Goal: Task Accomplishment & Management: Use online tool/utility

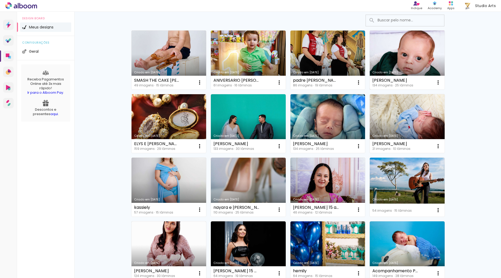
scroll to position [131, 0]
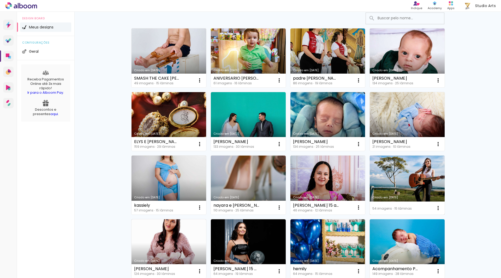
click at [389, 167] on link "Criado em [DATE]" at bounding box center [407, 185] width 75 height 59
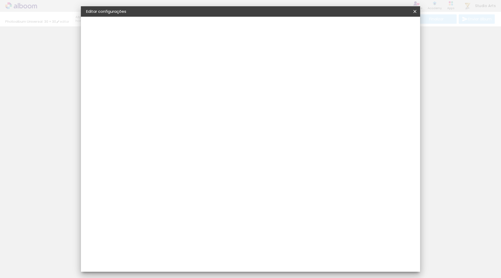
type input "3"
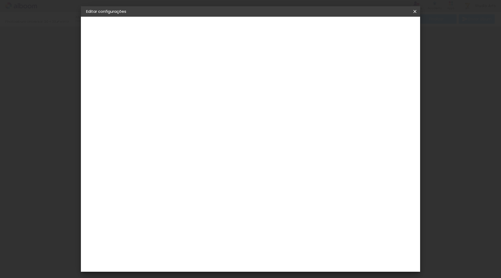
click at [414, 11] on iron-icon at bounding box center [415, 11] width 6 height 5
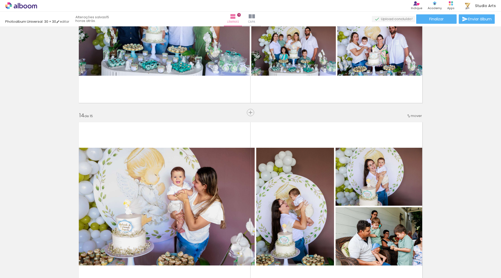
scroll to position [2389, 0]
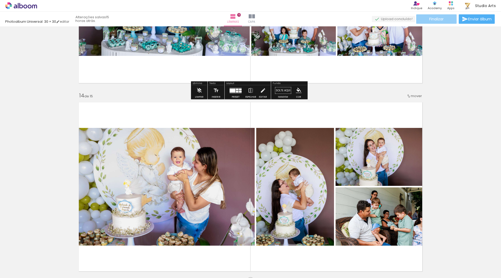
click at [441, 18] on span "Finalizar" at bounding box center [436, 19] width 14 height 4
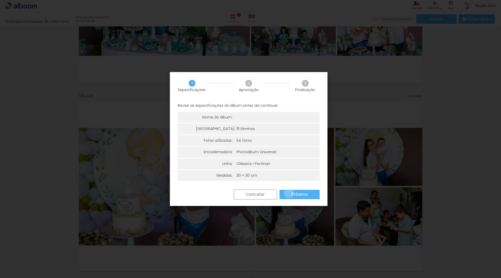
click at [271, 253] on paper-button "Próximo" at bounding box center [271, 253] width 0 height 0
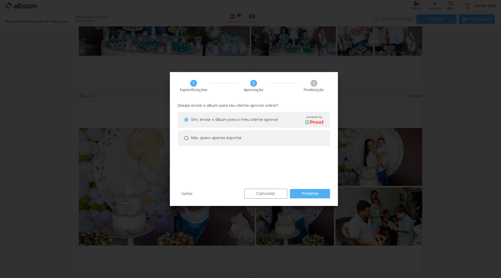
type paper-radio-button "on"
type input "Alta, 300 DPI"
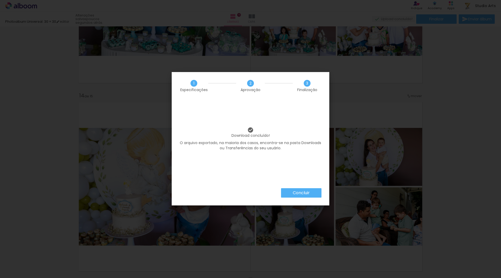
click at [0, 0] on slot "Concluir" at bounding box center [0, 0] width 0 height 0
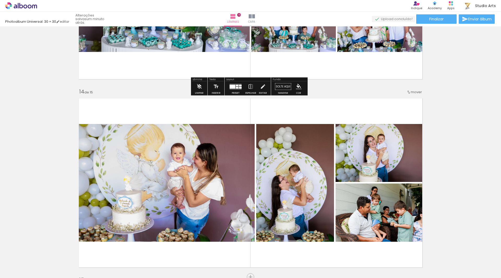
scroll to position [2389, 0]
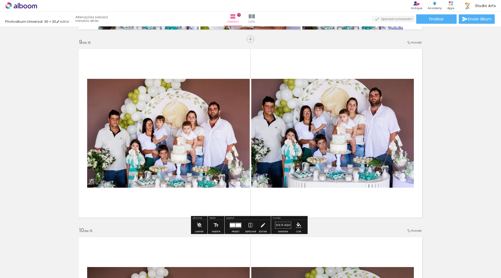
scroll to position [1371, 0]
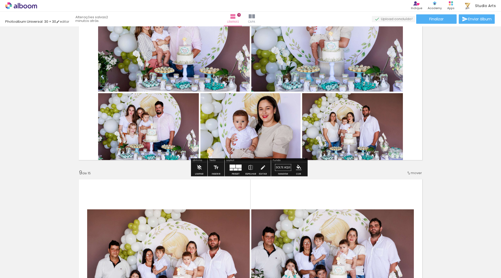
click at [27, 5] on icon at bounding box center [21, 5] width 32 height 7
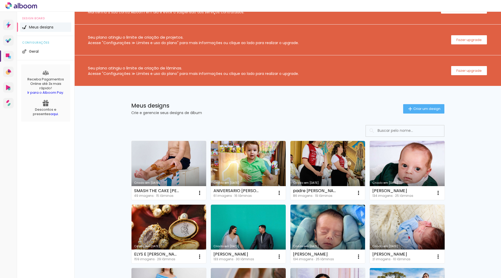
scroll to position [26, 0]
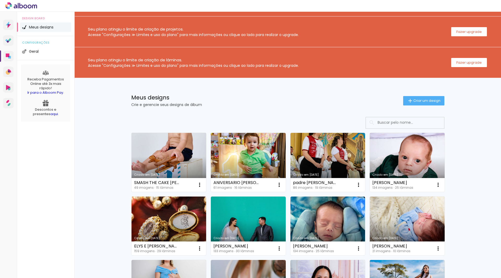
click at [164, 165] on link "Criado em [DATE]" at bounding box center [169, 162] width 75 height 59
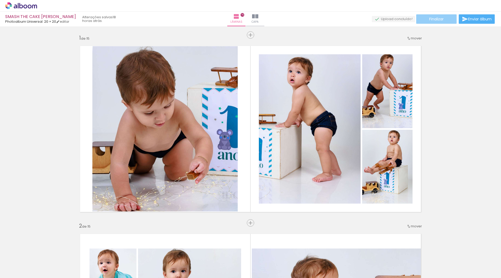
click at [443, 19] on paper-button "Finalizar" at bounding box center [436, 18] width 40 height 9
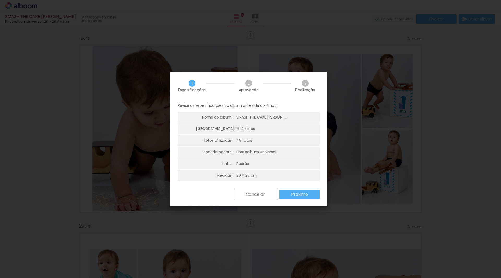
click at [310, 195] on paper-button "Próximo" at bounding box center [300, 194] width 40 height 9
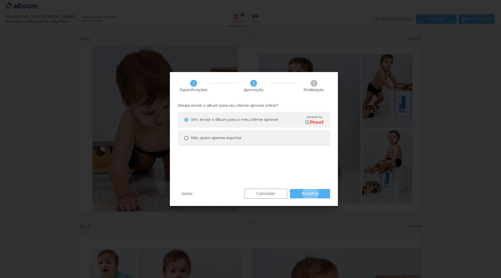
click at [0, 0] on slot "Próximo" at bounding box center [0, 0] width 0 height 0
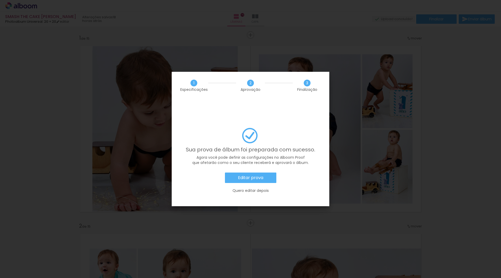
click at [0, 0] on slot "Quero editar depois" at bounding box center [0, 0] width 0 height 0
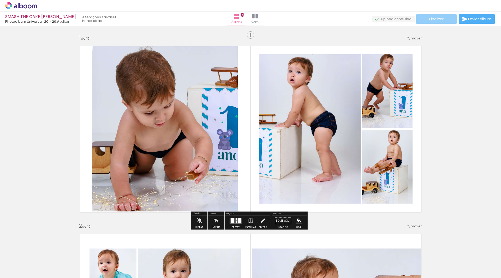
click at [443, 16] on paper-button "Finalizar" at bounding box center [436, 18] width 40 height 9
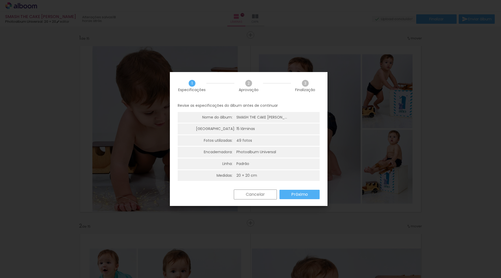
click at [0, 0] on slot "Próximo" at bounding box center [0, 0] width 0 height 0
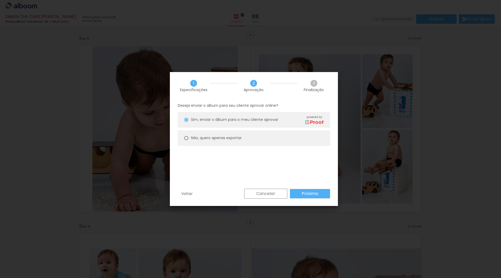
click at [0, 0] on slot "Não, quero apenas exportar" at bounding box center [0, 0] width 0 height 0
type paper-radio-button "on"
click at [309, 199] on div "Voltar Cancelar Próximo" at bounding box center [254, 198] width 168 height 18
click at [0, 0] on slot "Próximo" at bounding box center [0, 0] width 0 height 0
type input "Alta, 300 DPI"
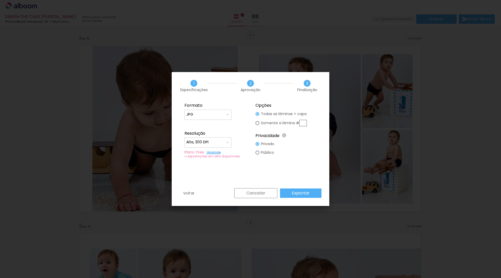
click at [0, 0] on slot "Exportar" at bounding box center [0, 0] width 0 height 0
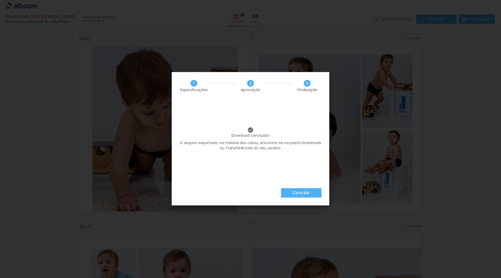
click at [0, 0] on slot "Concluir" at bounding box center [0, 0] width 0 height 0
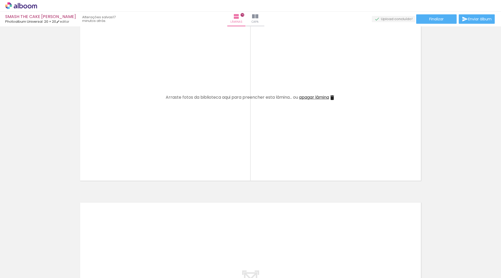
scroll to position [2808, 0]
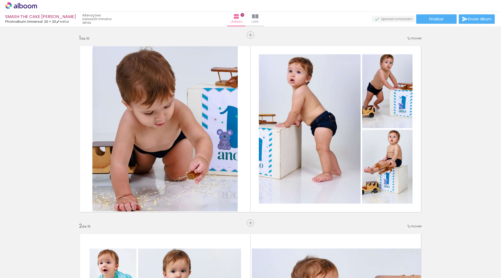
scroll to position [2808, 0]
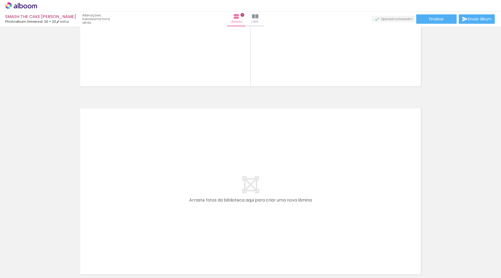
scroll to position [2756, 0]
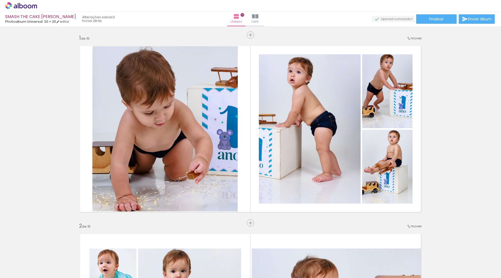
scroll to position [2756, 0]
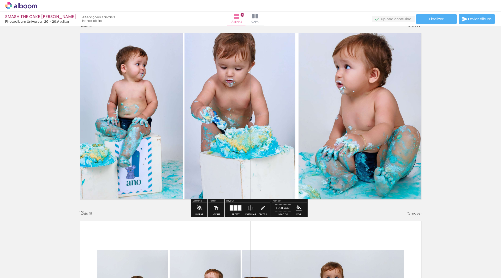
scroll to position [2025, 0]
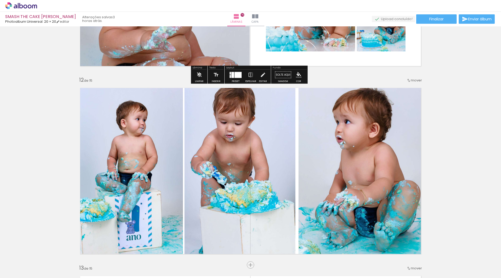
click at [38, 8] on link "› Editor de álbum" at bounding box center [38, 5] width 66 height 7
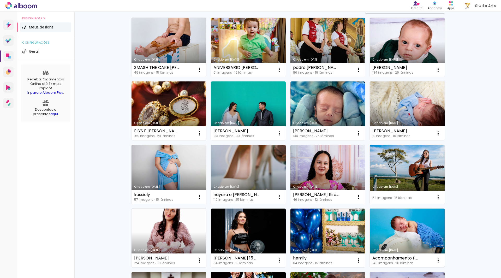
scroll to position [157, 0]
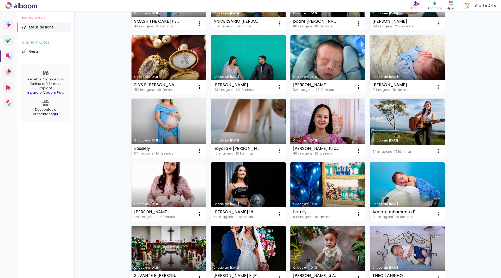
click at [398, 130] on link "Criado em [DATE]" at bounding box center [407, 128] width 75 height 59
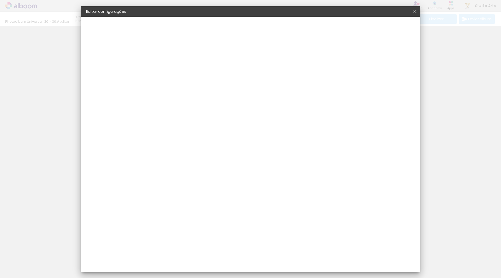
type input "3"
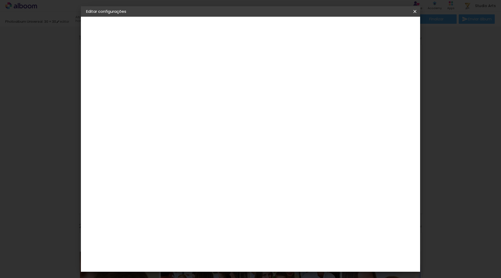
click at [415, 13] on iron-icon at bounding box center [415, 11] width 6 height 5
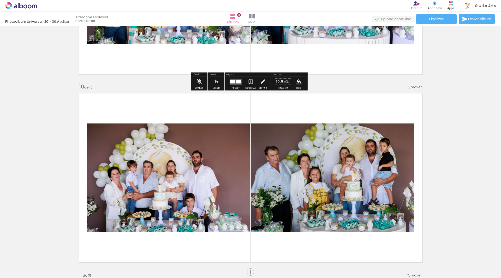
scroll to position [1638, 0]
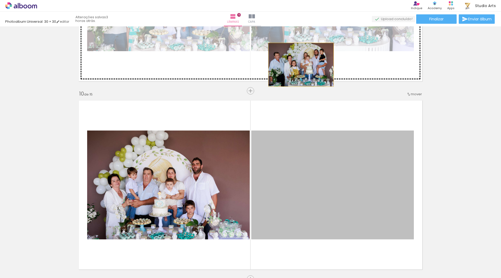
drag, startPoint x: 302, startPoint y: 160, endPoint x: 256, endPoint y: 120, distance: 60.9
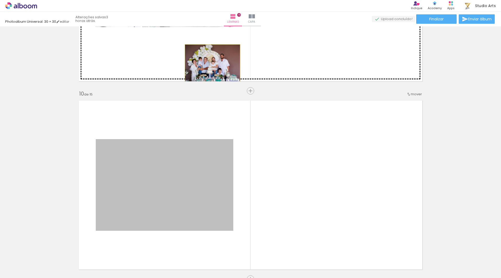
drag, startPoint x: 216, startPoint y: 182, endPoint x: 212, endPoint y: 50, distance: 131.9
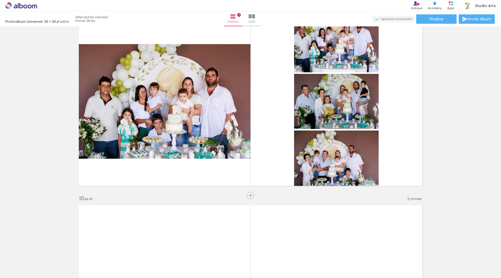
scroll to position [1533, 0]
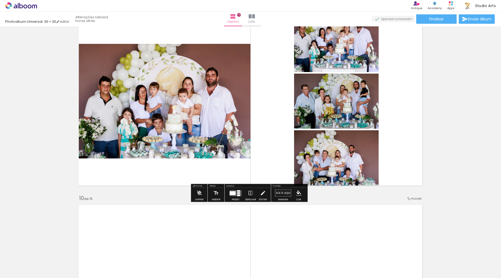
click at [234, 192] on div at bounding box center [233, 193] width 6 height 4
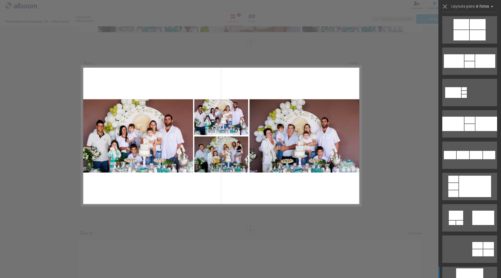
scroll to position [705, 0]
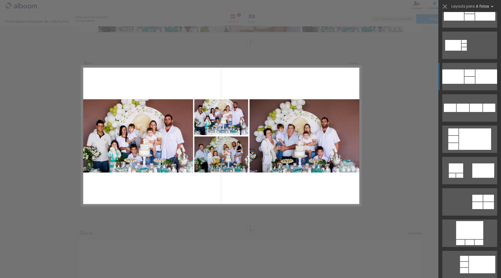
click at [465, 72] on div at bounding box center [470, 72] width 10 height 7
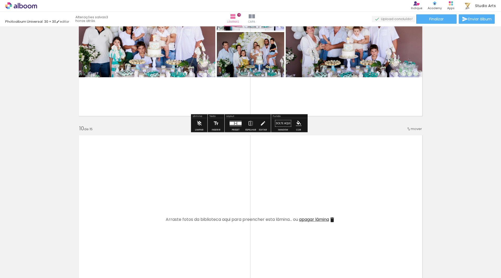
scroll to position [1499, 0]
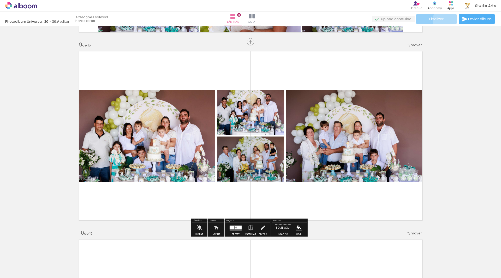
click at [444, 20] on paper-button "Finalizar" at bounding box center [436, 18] width 40 height 9
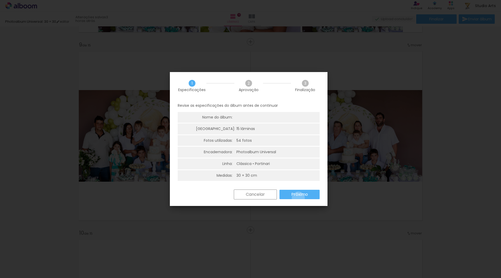
click at [298, 198] on paper-button "Próximo" at bounding box center [300, 194] width 40 height 9
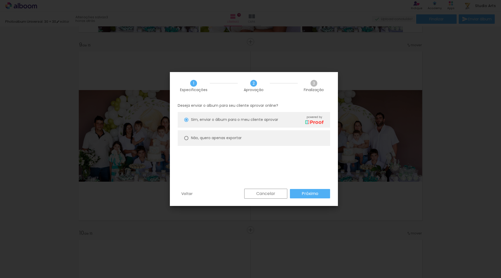
click at [0, 0] on slot "Não, quero apenas exportar" at bounding box center [0, 0] width 0 height 0
type paper-radio-button "on"
click at [0, 0] on slot "Próximo" at bounding box center [0, 0] width 0 height 0
type input "Alta, 300 DPI"
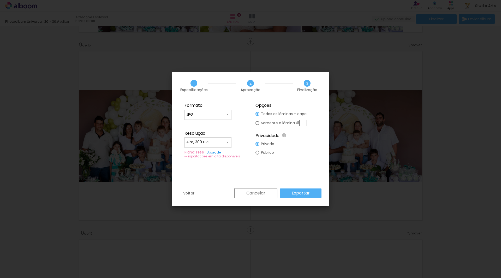
click at [284, 120] on div "Somente a lâmina #" at bounding box center [284, 123] width 46 height 7
type paper-radio-button "on"
click at [304, 122] on input "text" at bounding box center [303, 123] width 8 height 7
type input "9"
click at [0, 0] on slot "Exportar" at bounding box center [0, 0] width 0 height 0
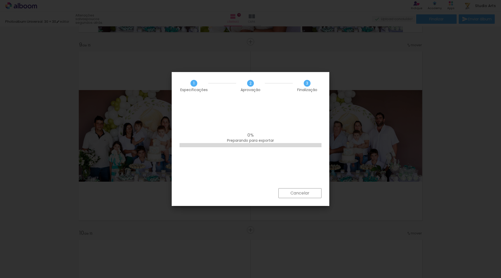
scroll to position [705, 0]
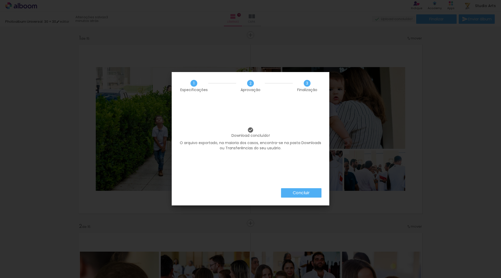
scroll to position [705, 0]
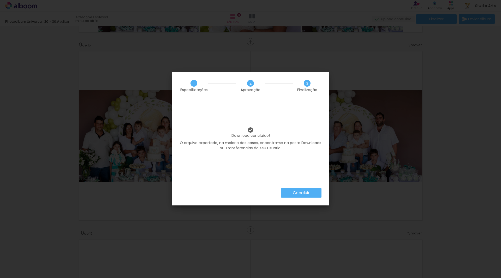
click at [311, 194] on paper-button "Concluir" at bounding box center [301, 192] width 40 height 9
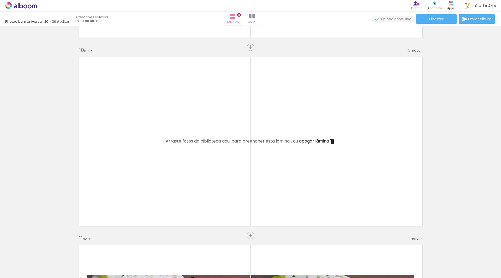
scroll to position [0, 1122]
click at [26, 271] on span "Adicionar Fotos" at bounding box center [19, 271] width 16 height 6
click at [0, 0] on input "file" at bounding box center [0, 0] width 0 height 0
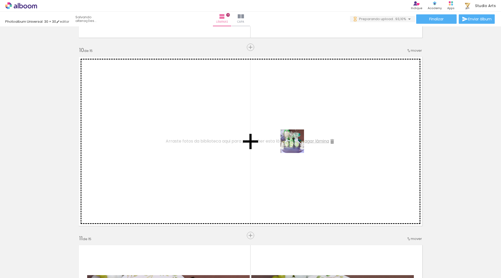
drag, startPoint x: 293, startPoint y: 158, endPoint x: 296, endPoint y: 145, distance: 13.2
click at [296, 145] on quentale-workspace at bounding box center [250, 139] width 501 height 278
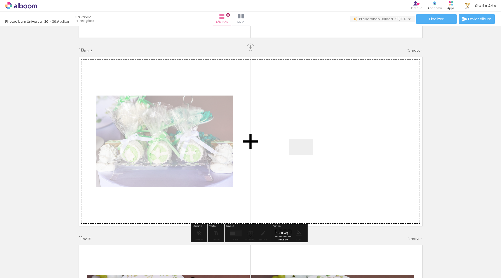
drag, startPoint x: 306, startPoint y: 186, endPoint x: 306, endPoint y: 138, distance: 47.5
click at [306, 138] on quentale-workspace at bounding box center [250, 139] width 501 height 278
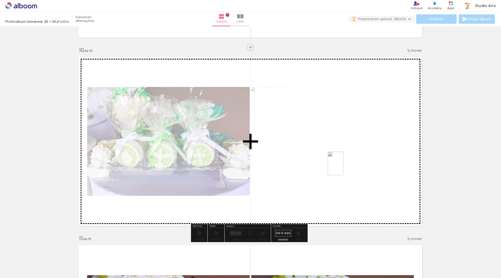
drag, startPoint x: 342, startPoint y: 262, endPoint x: 344, endPoint y: 163, distance: 98.7
click at [344, 163] on quentale-workspace at bounding box center [250, 139] width 501 height 278
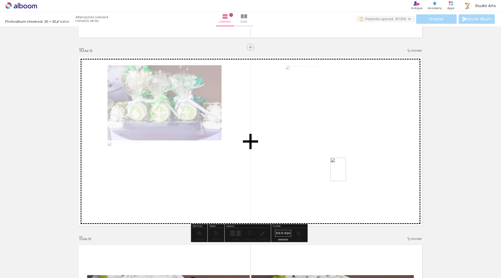
drag, startPoint x: 362, startPoint y: 260, endPoint x: 386, endPoint y: 252, distance: 25.1
click at [346, 173] on quentale-workspace at bounding box center [250, 139] width 501 height 278
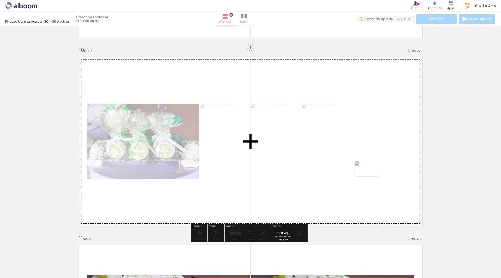
drag, startPoint x: 394, startPoint y: 265, endPoint x: 367, endPoint y: 160, distance: 108.4
click at [367, 160] on quentale-workspace at bounding box center [250, 139] width 501 height 278
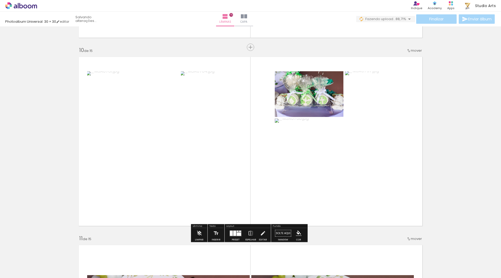
click at [237, 233] on div at bounding box center [239, 233] width 4 height 3
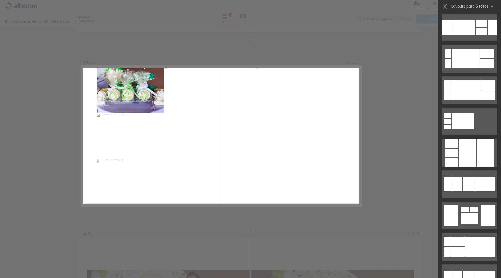
scroll to position [365, 0]
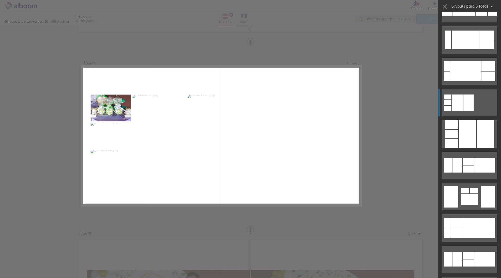
click at [467, 103] on div at bounding box center [469, 102] width 10 height 16
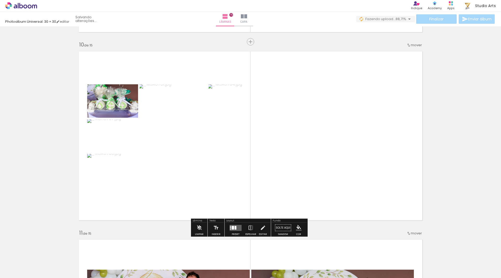
click at [191, 143] on quentale-photo at bounding box center [173, 135] width 67 height 103
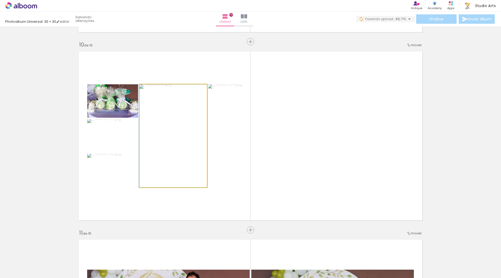
click at [191, 143] on quentale-photo at bounding box center [173, 135] width 67 height 103
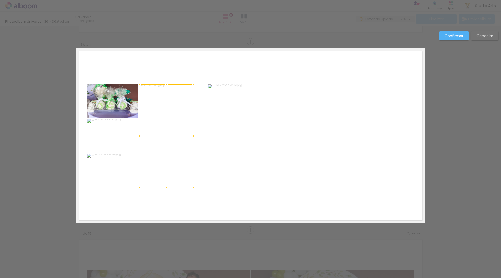
drag, startPoint x: 209, startPoint y: 138, endPoint x: 195, endPoint y: 139, distance: 13.6
click at [195, 139] on div at bounding box center [193, 136] width 10 height 10
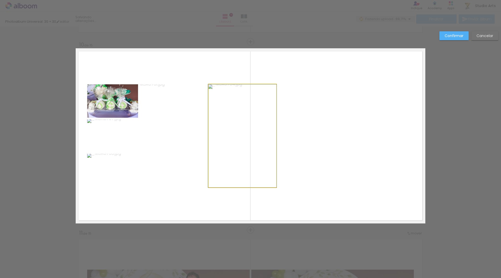
click at [234, 134] on quentale-photo at bounding box center [243, 135] width 68 height 103
drag, startPoint x: 206, startPoint y: 137, endPoint x: 213, endPoint y: 136, distance: 7.7
click at [213, 136] on div at bounding box center [217, 136] width 10 height 10
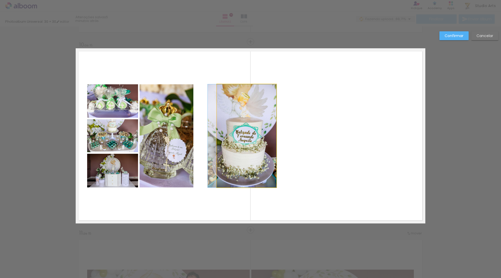
drag, startPoint x: 255, startPoint y: 130, endPoint x: 242, endPoint y: 129, distance: 13.3
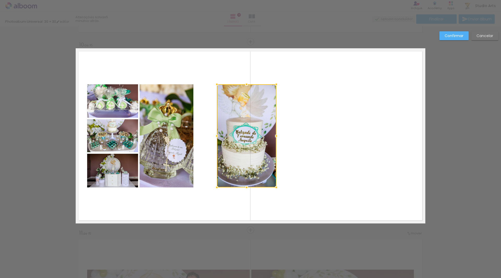
click at [299, 120] on quentale-layouter at bounding box center [251, 135] width 350 height 175
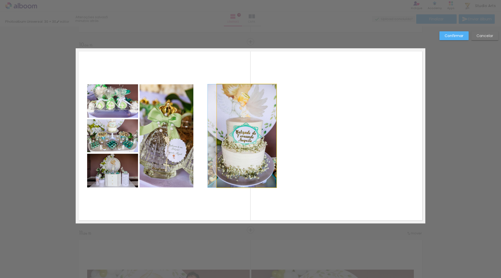
drag, startPoint x: 247, startPoint y: 126, endPoint x: 236, endPoint y: 126, distance: 10.5
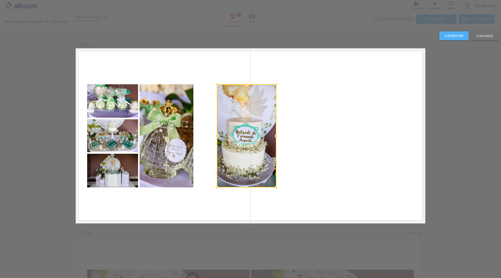
click at [466, 37] on paper-button "Confirmar" at bounding box center [454, 35] width 29 height 9
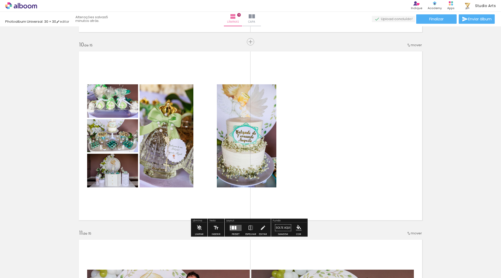
click at [251, 117] on quentale-photo at bounding box center [247, 135] width 60 height 103
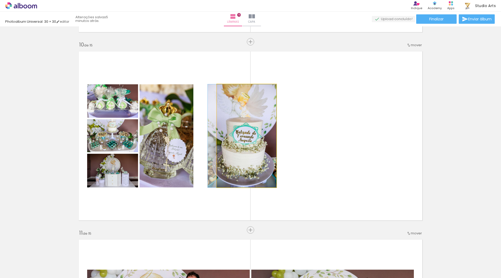
click at [251, 117] on quentale-photo at bounding box center [247, 135] width 60 height 103
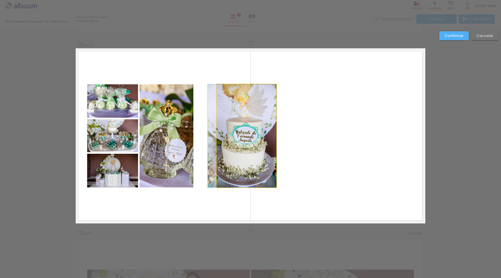
drag, startPoint x: 246, startPoint y: 128, endPoint x: 228, endPoint y: 128, distance: 18.0
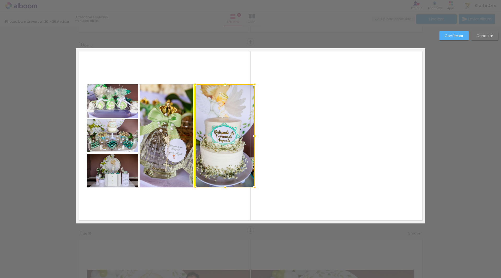
drag, startPoint x: 244, startPoint y: 131, endPoint x: 222, endPoint y: 132, distance: 21.9
click at [222, 132] on div at bounding box center [225, 135] width 60 height 103
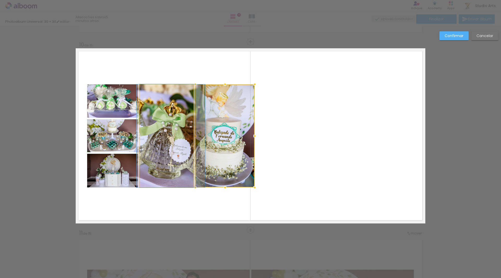
drag, startPoint x: 171, startPoint y: 132, endPoint x: 176, endPoint y: 131, distance: 4.6
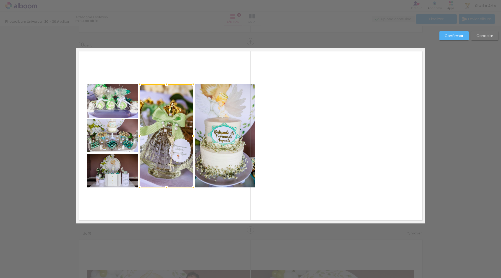
click at [359, 129] on quentale-layouter at bounding box center [251, 135] width 350 height 175
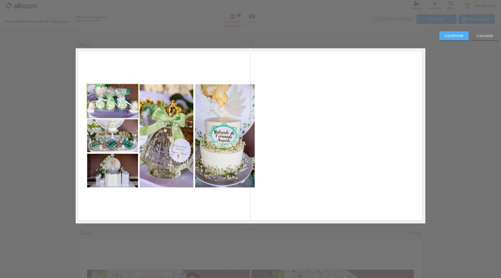
click at [129, 104] on quentale-photo at bounding box center [112, 100] width 51 height 33
click at [140, 104] on div at bounding box center [167, 135] width 54 height 103
click at [117, 140] on quentale-photo at bounding box center [112, 135] width 51 height 33
click at [112, 171] on quentale-photo at bounding box center [112, 171] width 51 height 34
click at [150, 157] on quentale-photo at bounding box center [167, 135] width 54 height 103
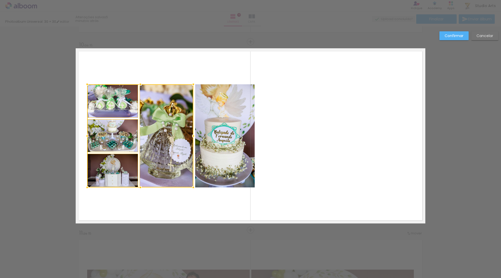
click at [215, 130] on quentale-photo at bounding box center [225, 135] width 60 height 103
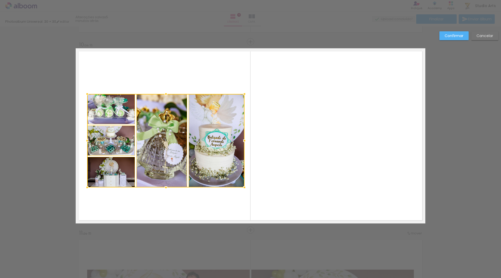
drag, startPoint x: 254, startPoint y: 84, endPoint x: 245, endPoint y: 92, distance: 12.9
click at [245, 92] on div at bounding box center [244, 94] width 10 height 10
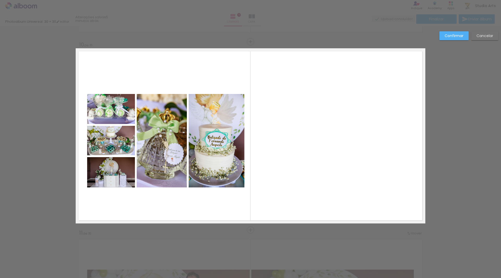
click at [287, 103] on quentale-layouter at bounding box center [251, 135] width 350 height 175
click at [108, 118] on quentale-photo at bounding box center [111, 109] width 48 height 30
click at [108, 143] on quentale-photo at bounding box center [111, 140] width 48 height 29
click at [107, 178] on quentale-photo at bounding box center [111, 172] width 48 height 30
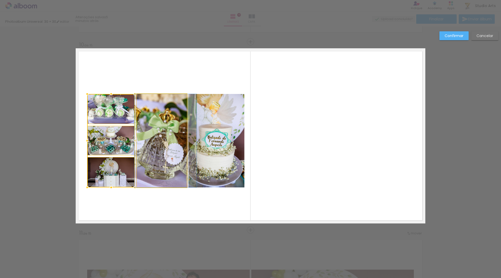
click at [169, 124] on quentale-photo at bounding box center [162, 140] width 50 height 93
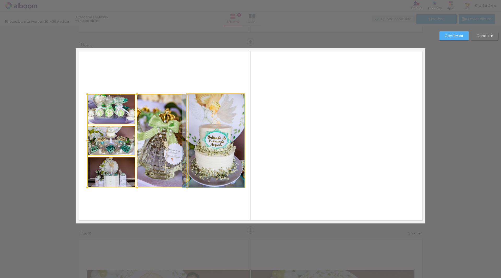
click at [211, 139] on quentale-photo at bounding box center [217, 140] width 56 height 93
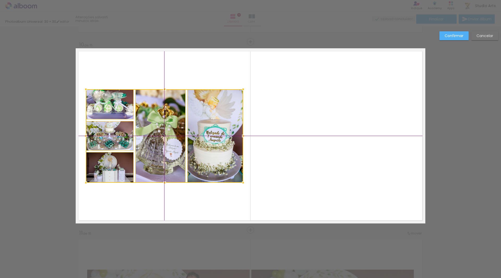
drag, startPoint x: 228, startPoint y: 137, endPoint x: 229, endPoint y: 134, distance: 3.1
click at [229, 134] on div at bounding box center [164, 135] width 157 height 93
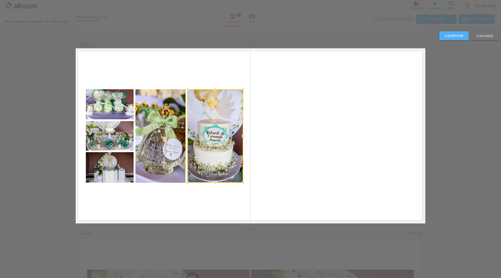
click at [300, 118] on quentale-layouter at bounding box center [251, 135] width 350 height 175
click at [463, 37] on paper-button "Confirmar" at bounding box center [454, 35] width 29 height 9
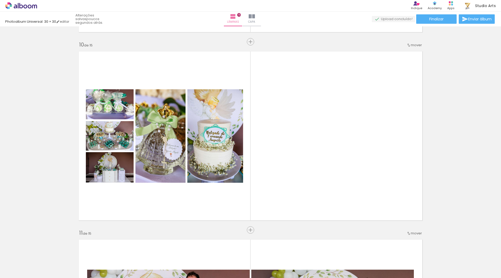
scroll to position [0, 1356]
click at [427, 264] on div at bounding box center [421, 260] width 26 height 17
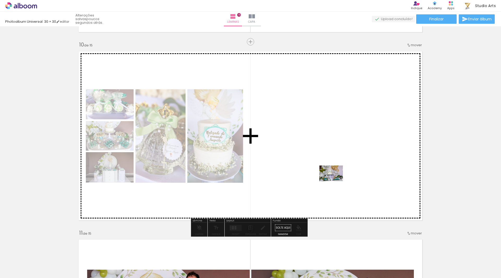
drag, startPoint x: 427, startPoint y: 264, endPoint x: 335, endPoint y: 180, distance: 124.2
click at [335, 180] on quentale-workspace at bounding box center [250, 139] width 501 height 278
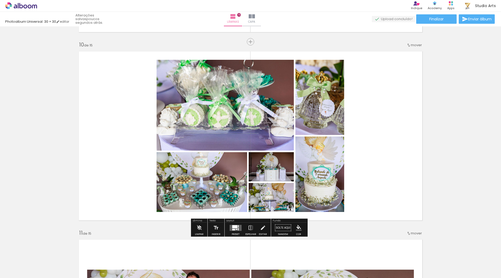
click at [272, 117] on quentale-photo at bounding box center [225, 105] width 137 height 91
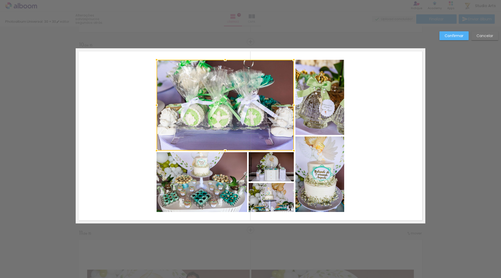
click at [362, 165] on quentale-layouter at bounding box center [251, 135] width 350 height 175
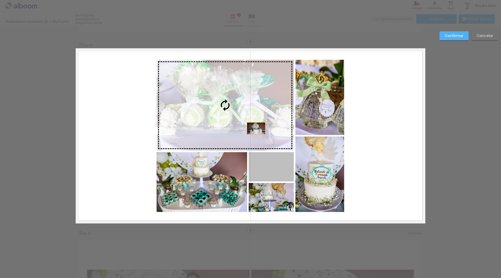
drag, startPoint x: 278, startPoint y: 173, endPoint x: 254, endPoint y: 128, distance: 50.6
click at [0, 0] on slot at bounding box center [0, 0] width 0 height 0
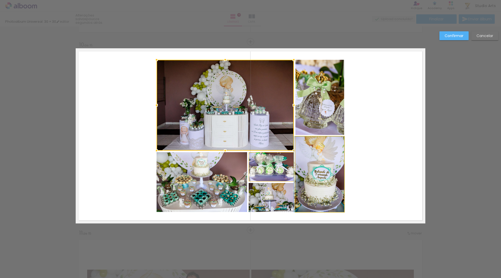
click at [306, 168] on quentale-photo at bounding box center [319, 174] width 49 height 75
click at [294, 151] on div at bounding box center [225, 105] width 137 height 91
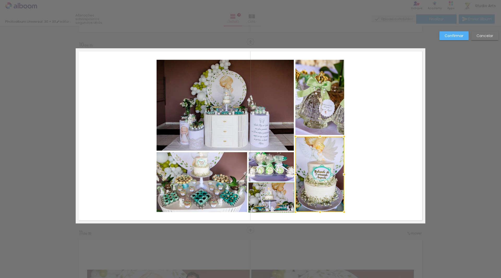
click at [276, 187] on quentale-photo at bounding box center [271, 197] width 45 height 29
click at [233, 187] on quentale-photo at bounding box center [202, 182] width 91 height 60
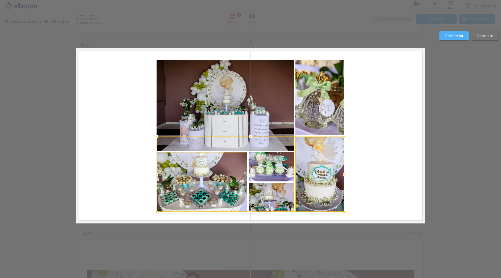
click at [253, 122] on quentale-photo at bounding box center [225, 105] width 137 height 91
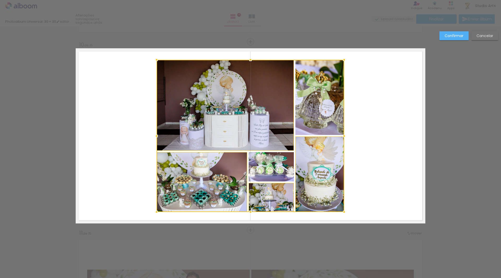
click at [303, 107] on div at bounding box center [251, 136] width 188 height 152
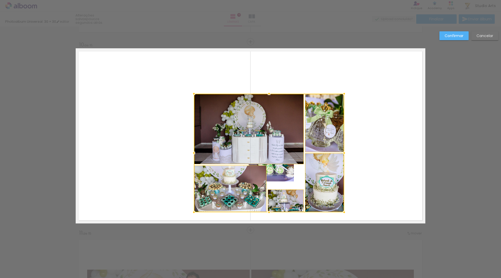
drag, startPoint x: 156, startPoint y: 60, endPoint x: 191, endPoint y: 92, distance: 47.3
click at [191, 92] on div at bounding box center [194, 93] width 10 height 10
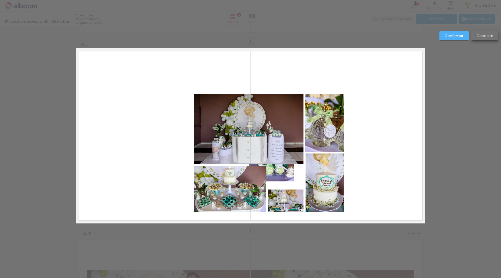
click at [0, 0] on slot "Cancelar" at bounding box center [0, 0] width 0 height 0
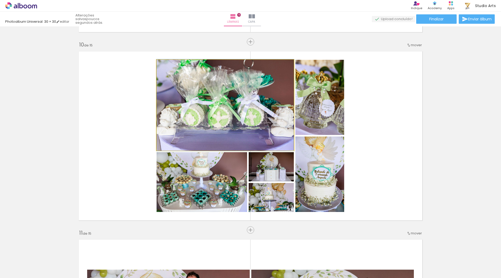
click at [268, 136] on quentale-photo at bounding box center [225, 105] width 137 height 91
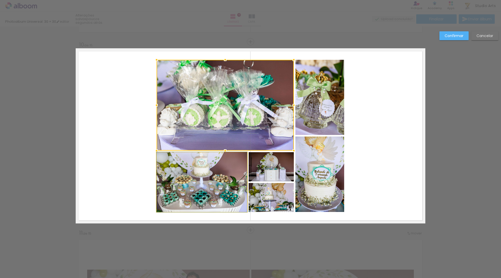
click at [218, 170] on quentale-photo at bounding box center [202, 182] width 91 height 60
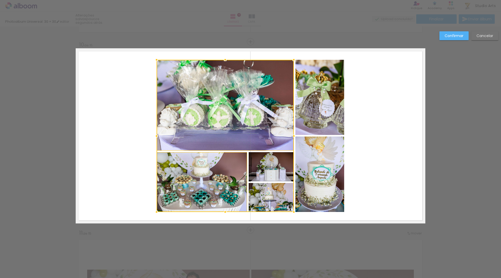
click at [271, 172] on div at bounding box center [225, 136] width 137 height 152
click at [270, 194] on div at bounding box center [225, 136] width 137 height 152
click at [325, 191] on quentale-photo at bounding box center [319, 174] width 49 height 75
click at [322, 121] on div at bounding box center [251, 136] width 188 height 152
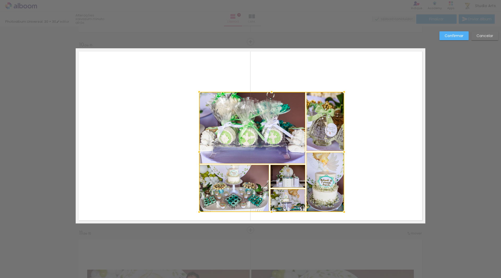
drag, startPoint x: 155, startPoint y: 61, endPoint x: 197, endPoint y: 93, distance: 53.3
click at [197, 93] on div at bounding box center [199, 92] width 10 height 10
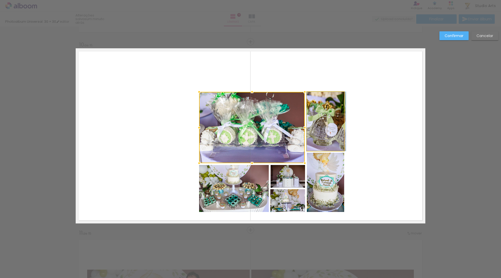
click at [329, 119] on quentale-photo at bounding box center [325, 121] width 37 height 59
click at [254, 188] on quentale-photo at bounding box center [234, 188] width 70 height 47
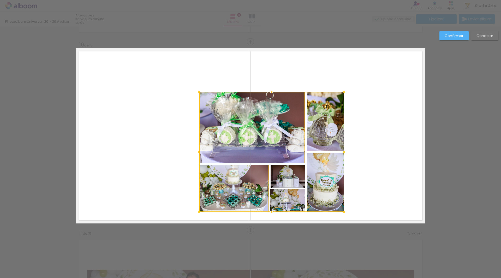
click at [299, 184] on div at bounding box center [271, 152] width 145 height 120
click at [293, 195] on div at bounding box center [271, 152] width 145 height 120
click at [336, 195] on div at bounding box center [271, 152] width 145 height 120
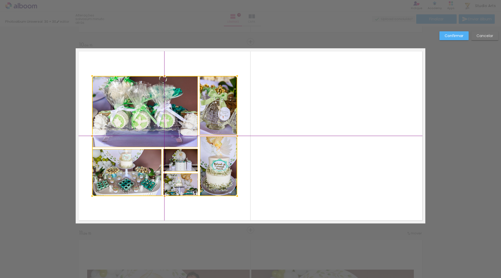
drag, startPoint x: 280, startPoint y: 145, endPoint x: 182, endPoint y: 137, distance: 98.0
click at [182, 137] on div at bounding box center [164, 136] width 145 height 120
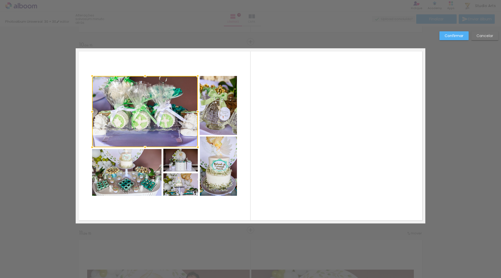
click at [288, 135] on quentale-layouter at bounding box center [251, 135] width 350 height 175
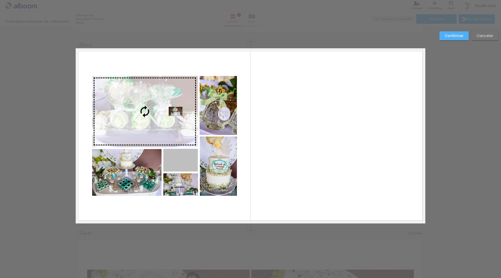
drag, startPoint x: 188, startPoint y: 163, endPoint x: 174, endPoint y: 111, distance: 53.8
click at [0, 0] on slot at bounding box center [0, 0] width 0 height 0
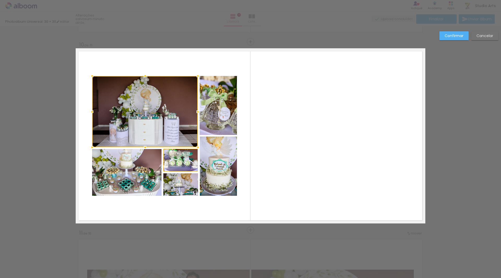
click at [284, 137] on quentale-layouter at bounding box center [251, 135] width 350 height 175
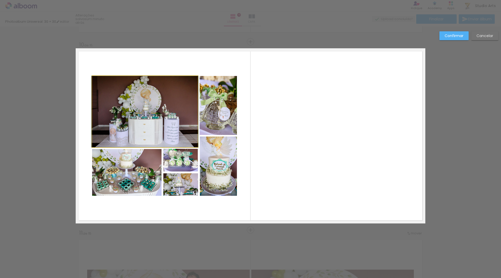
click at [141, 117] on quentale-photo at bounding box center [145, 111] width 106 height 71
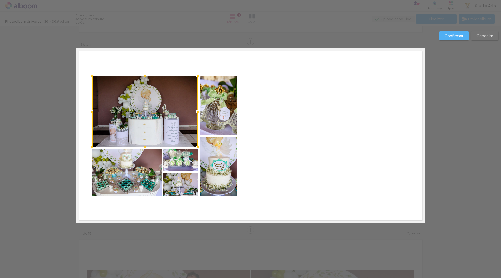
click at [332, 117] on quentale-layouter at bounding box center [251, 135] width 350 height 175
click at [0, 0] on slot "Confirmar" at bounding box center [0, 0] width 0 height 0
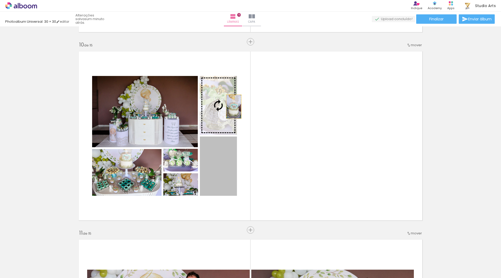
drag, startPoint x: 232, startPoint y: 164, endPoint x: 232, endPoint y: 106, distance: 57.9
click at [0, 0] on slot at bounding box center [0, 0] width 0 height 0
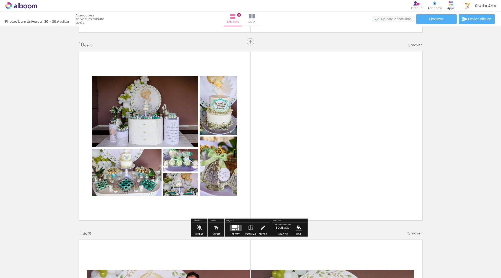
click at [296, 117] on quentale-layouter at bounding box center [251, 135] width 350 height 175
click at [306, 147] on quentale-layouter at bounding box center [251, 135] width 350 height 175
click at [446, 17] on paper-button "Finalizar" at bounding box center [436, 18] width 40 height 9
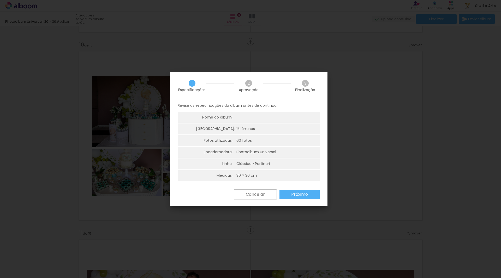
click at [304, 189] on div "Cancelar Próximo" at bounding box center [275, 194] width 88 height 10
click at [0, 0] on slot "Próximo" at bounding box center [0, 0] width 0 height 0
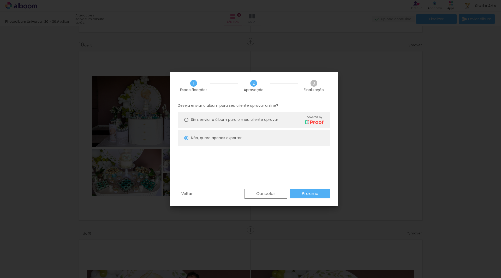
click at [0, 0] on slot "Não, quero apenas exportar" at bounding box center [0, 0] width 0 height 0
type paper-radio-button "on"
click at [0, 0] on slot "Próximo" at bounding box center [0, 0] width 0 height 0
type input "Alta, 300 DPI"
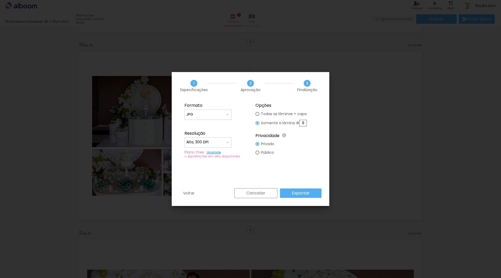
drag, startPoint x: 305, startPoint y: 123, endPoint x: 280, endPoint y: 121, distance: 25.6
click at [0, 0] on slot "Somente a lâmina # 9" at bounding box center [0, 0] width 0 height 0
type paper-radio-button "on"
type input "10"
click at [314, 193] on paper-button "Exportar" at bounding box center [301, 192] width 42 height 9
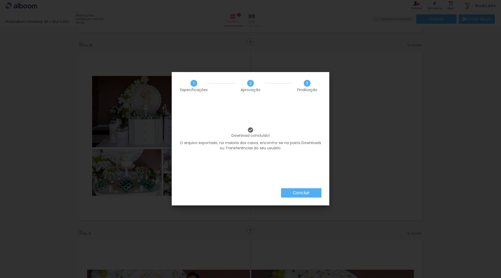
click at [312, 191] on paper-button "Concluir" at bounding box center [301, 192] width 40 height 9
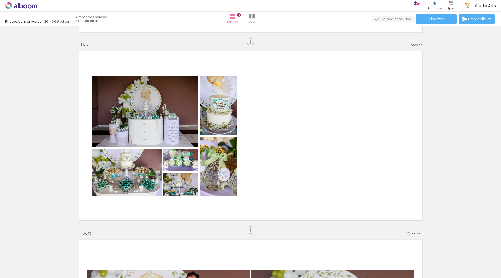
scroll to position [0, 1356]
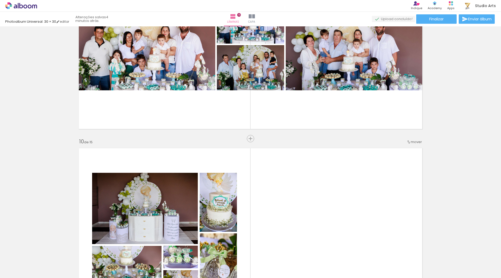
scroll to position [1661, 0]
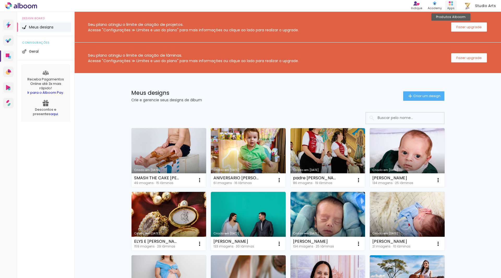
click at [450, 6] on div "Apps" at bounding box center [450, 8] width 7 height 4
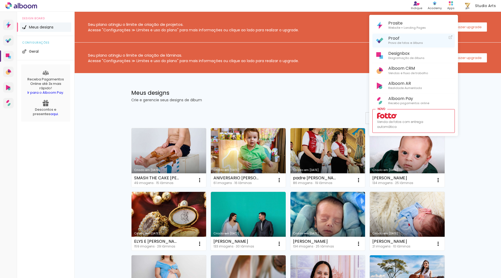
click at [404, 39] on span "Proof" at bounding box center [405, 38] width 35 height 5
